Goal: Transaction & Acquisition: Purchase product/service

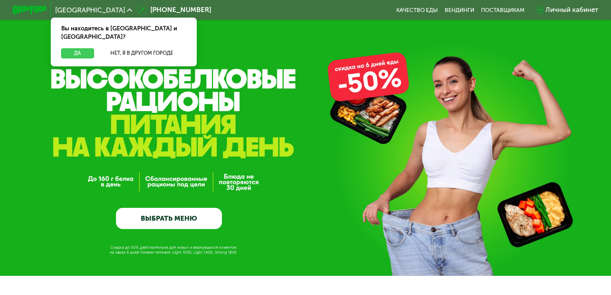
click at [83, 48] on button "Да" at bounding box center [77, 53] width 33 height 10
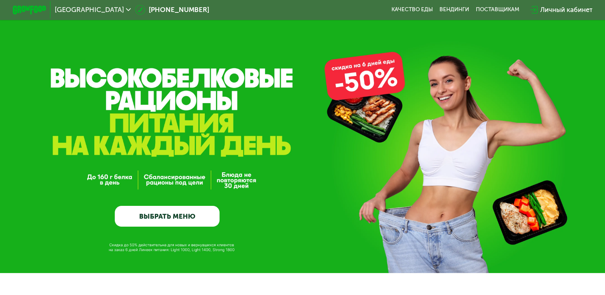
click at [173, 215] on link "ВЫБРАТЬ МЕНЮ" at bounding box center [167, 216] width 105 height 21
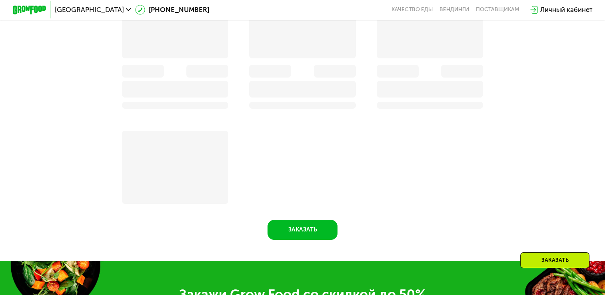
scroll to position [781, 0]
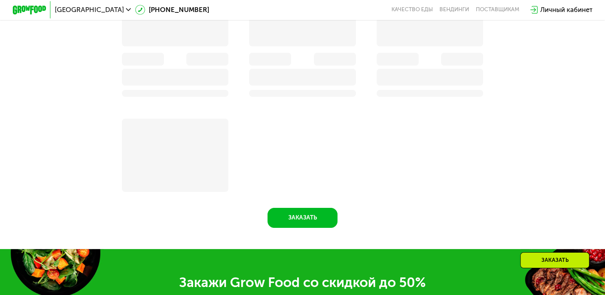
drag, startPoint x: 477, startPoint y: 51, endPoint x: 464, endPoint y: 70, distance: 22.4
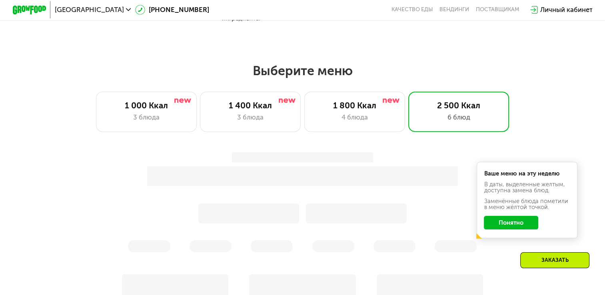
scroll to position [505, 0]
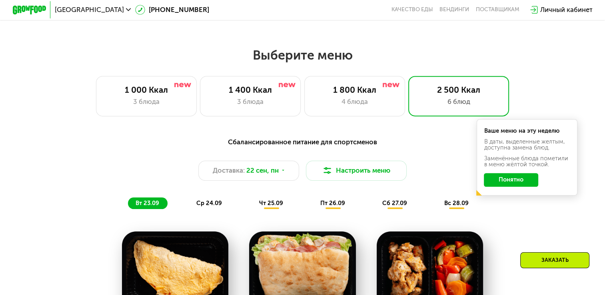
click at [523, 183] on button "Понятно" at bounding box center [511, 180] width 54 height 14
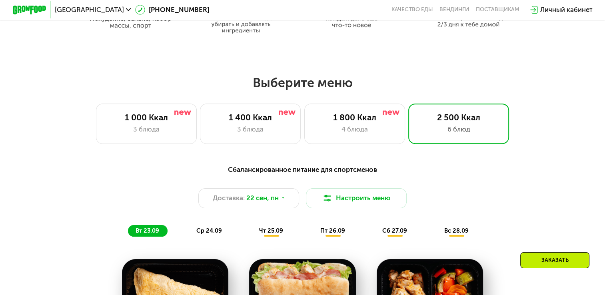
scroll to position [470, 0]
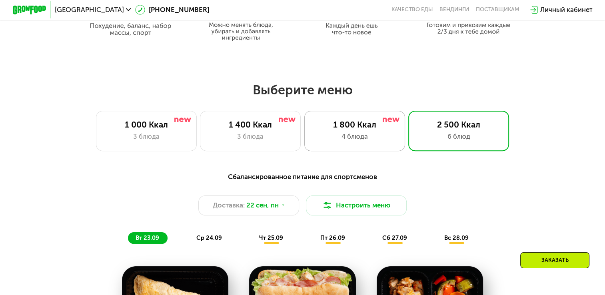
click at [368, 142] on div "4 блюда" at bounding box center [354, 137] width 83 height 10
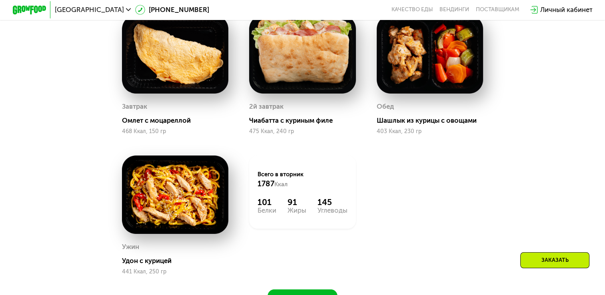
scroll to position [714, 0]
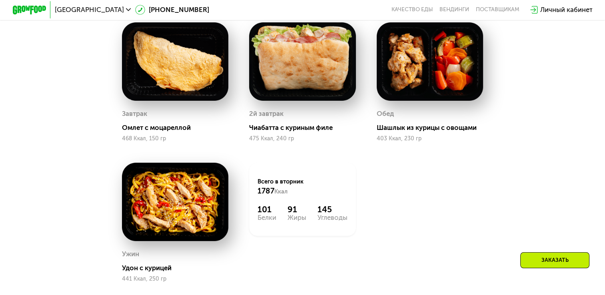
click at [555, 264] on div "Заказать" at bounding box center [555, 260] width 69 height 16
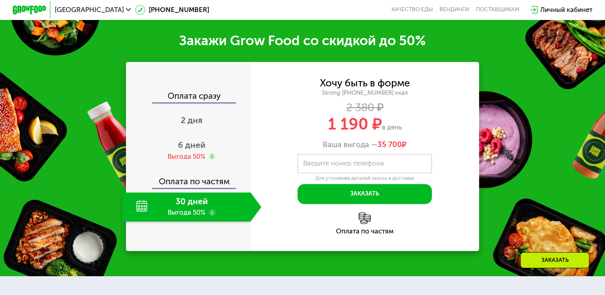
scroll to position [1060, 0]
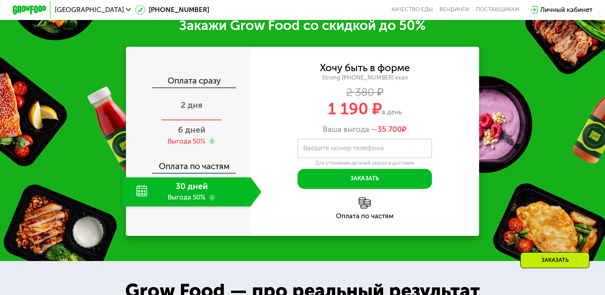
click at [188, 110] on span "2 дня" at bounding box center [192, 105] width 22 height 10
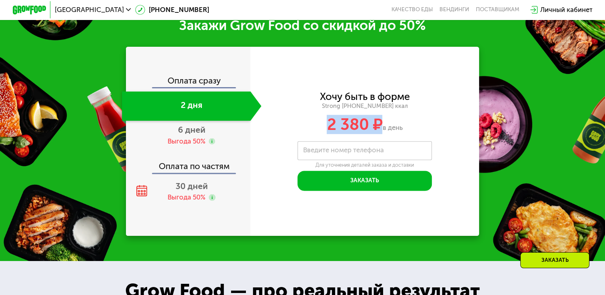
drag, startPoint x: 323, startPoint y: 140, endPoint x: 379, endPoint y: 138, distance: 56.0
click at [379, 133] on div "2 380 ₽ в день" at bounding box center [364, 125] width 229 height 16
drag, startPoint x: 379, startPoint y: 138, endPoint x: 444, endPoint y: 137, distance: 64.8
click at [444, 133] on div "2 380 ₽ в день" at bounding box center [364, 125] width 229 height 16
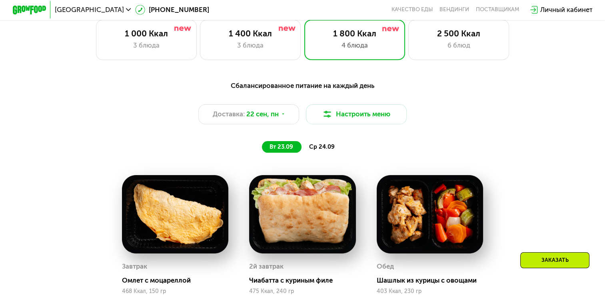
scroll to position [558, 0]
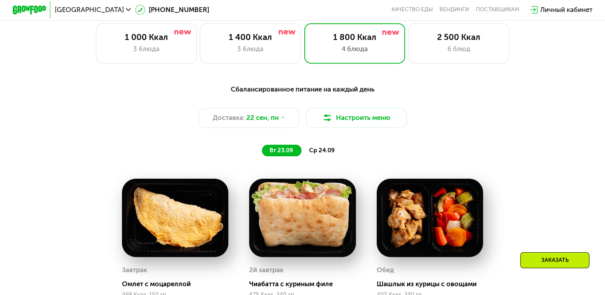
click at [322, 154] on span "ср 24.09" at bounding box center [322, 150] width 26 height 7
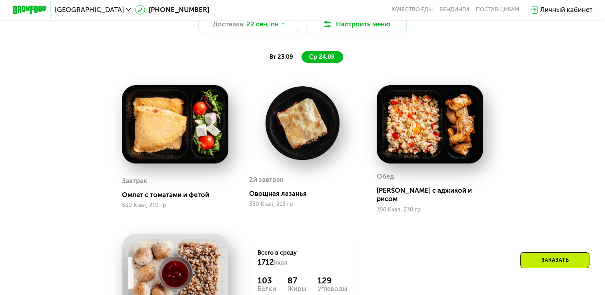
scroll to position [645, 0]
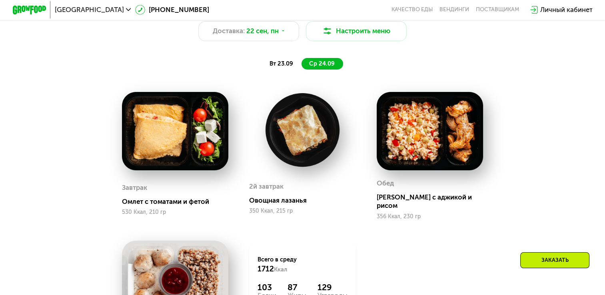
click at [278, 67] on span "вт 23.09" at bounding box center [282, 63] width 24 height 7
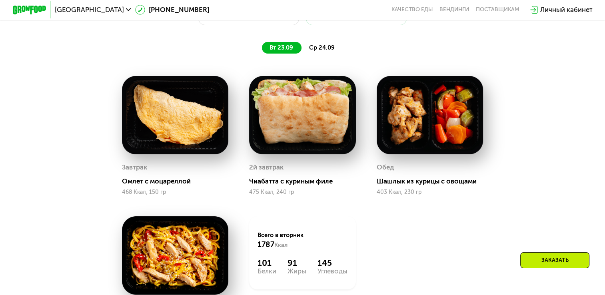
scroll to position [657, 0]
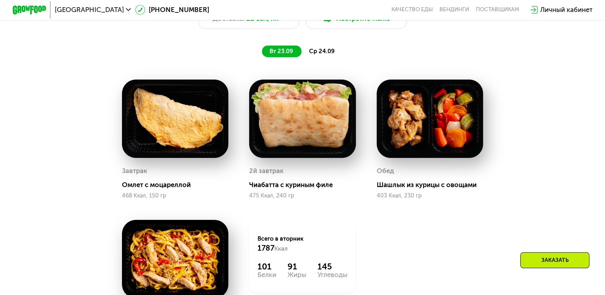
click at [324, 55] on span "ср 24.09" at bounding box center [322, 51] width 26 height 7
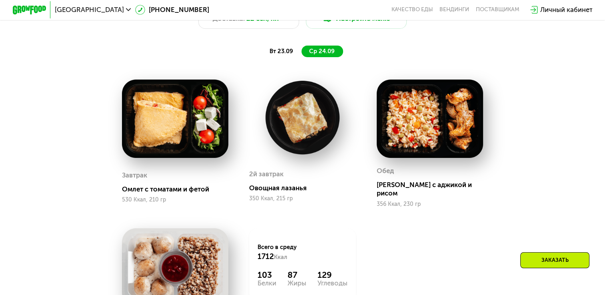
click at [283, 50] on div "вт 23.09" at bounding box center [282, 52] width 40 height 12
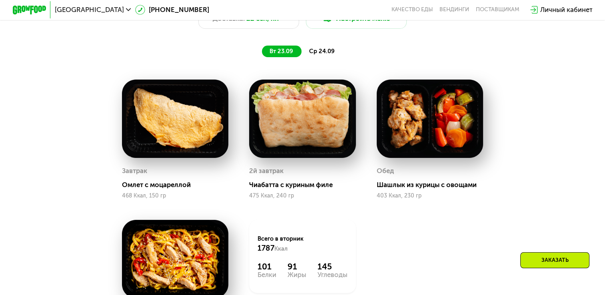
click at [327, 57] on div "ср 24.09" at bounding box center [323, 52] width 42 height 12
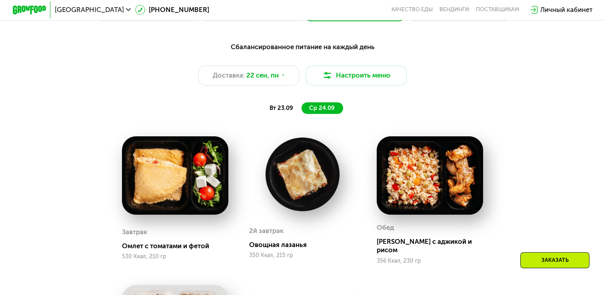
scroll to position [625, 0]
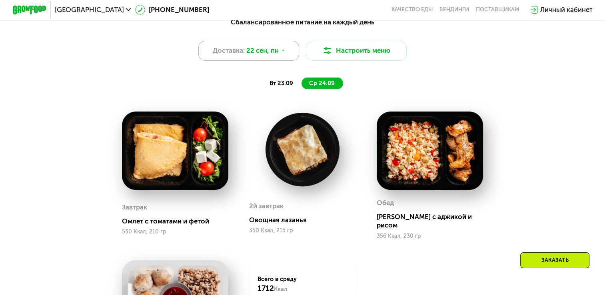
click at [278, 52] on span "22 сен, пн" at bounding box center [262, 51] width 32 height 10
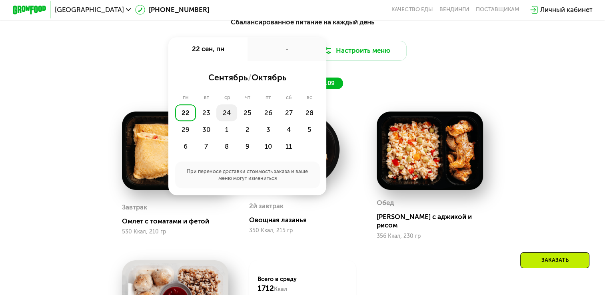
click at [225, 117] on div "24" at bounding box center [226, 112] width 21 height 17
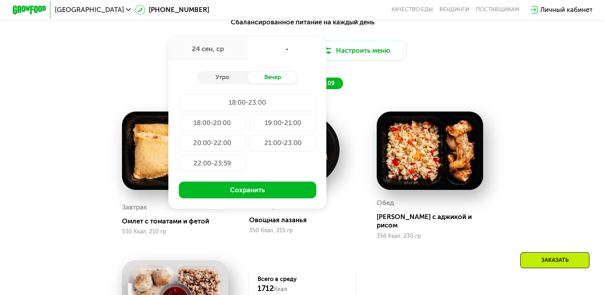
click at [246, 107] on div "18:00-23:00" at bounding box center [248, 102] width 138 height 17
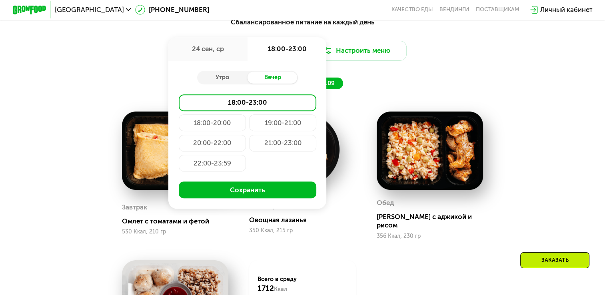
click at [276, 121] on div "19:00-21:00" at bounding box center [282, 122] width 67 height 17
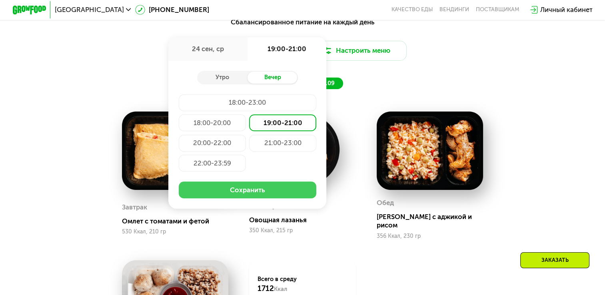
click at [255, 193] on button "Сохранить" at bounding box center [248, 190] width 138 height 17
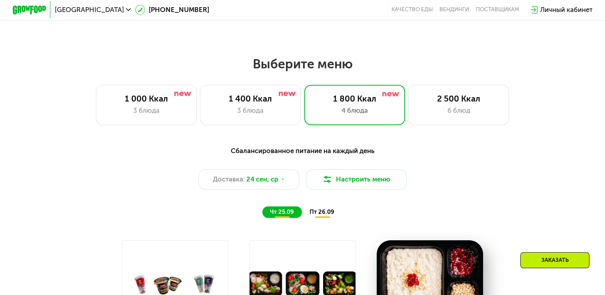
scroll to position [426, 0]
